Goal: Task Accomplishment & Management: Use online tool/utility

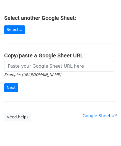
scroll to position [55, 0]
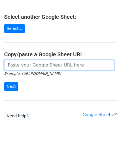
click at [18, 62] on input "url" at bounding box center [59, 65] width 110 height 11
paste input "https://docs.google.com/spreadsheets/d/1eXC-5a11Xh_Fhe9-X9QBJIDYfP_AcGdKKy1qTuO…"
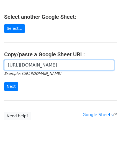
scroll to position [0, 119]
type input "https://docs.google.com/spreadsheets/d/1eXC-5a11Xh_Fhe9-X9QBJIDYfP_AcGdKKy1qTuO…"
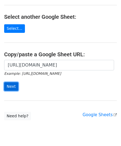
click at [11, 86] on input "Next" at bounding box center [11, 86] width 14 height 9
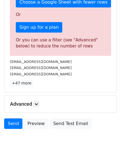
scroll to position [187, 0]
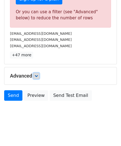
click at [38, 73] on link at bounding box center [36, 76] width 6 height 6
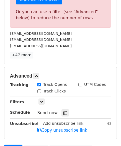
drag, startPoint x: 63, startPoint y: 109, endPoint x: 70, endPoint y: 98, distance: 13.3
click at [63, 110] on div at bounding box center [64, 113] width 7 height 7
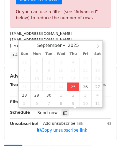
type input "2025-09-25 12:00"
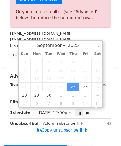
scroll to position [0, 0]
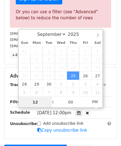
paste input "8"
type input "8"
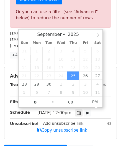
type input "2025-09-25 20:00"
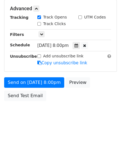
scroll to position [248, 0]
